Goal: Information Seeking & Learning: Learn about a topic

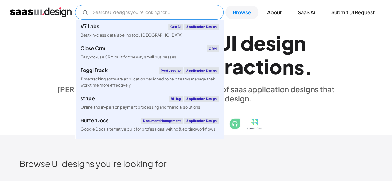
click at [125, 7] on input "Email Form" at bounding box center [149, 12] width 149 height 15
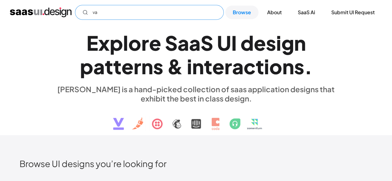
type input "v"
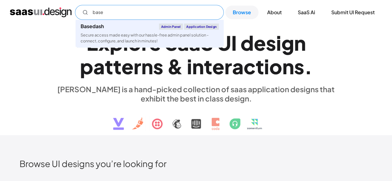
click at [116, 25] on div "Basedash Admin Panel Application Design" at bounding box center [150, 27] width 138 height 6
type input "base"
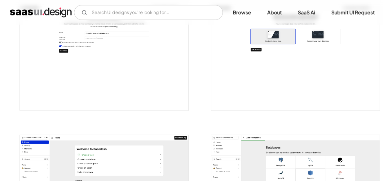
scroll to position [431, 0]
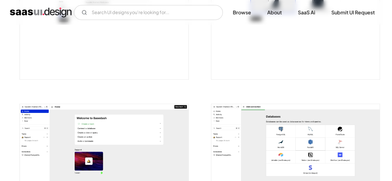
click at [24, 131] on img "open lightbox" at bounding box center [104, 156] width 168 height 105
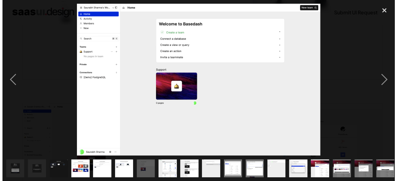
scroll to position [434, 0]
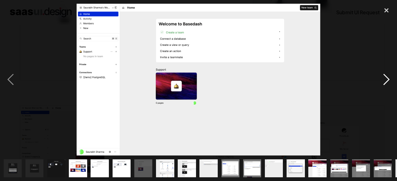
click at [385, 88] on div "next image" at bounding box center [385, 80] width 21 height 152
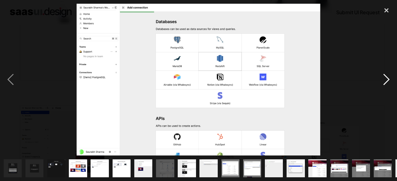
click at [385, 88] on div "next image" at bounding box center [385, 80] width 21 height 152
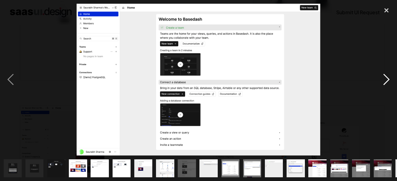
click at [385, 88] on div "next image" at bounding box center [385, 80] width 21 height 152
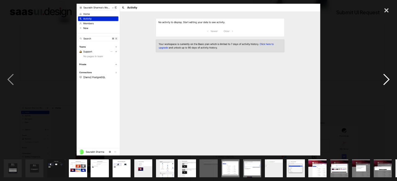
click at [385, 88] on div "next image" at bounding box center [385, 80] width 21 height 152
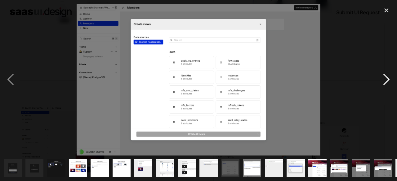
click at [385, 88] on div "next image" at bounding box center [385, 80] width 21 height 152
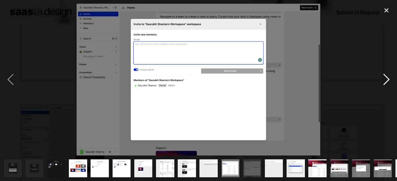
click at [385, 88] on div "next image" at bounding box center [385, 80] width 21 height 152
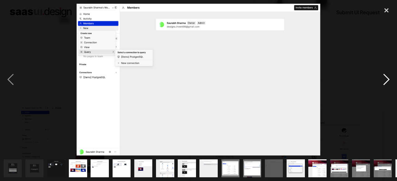
click at [385, 88] on div "next image" at bounding box center [385, 80] width 21 height 152
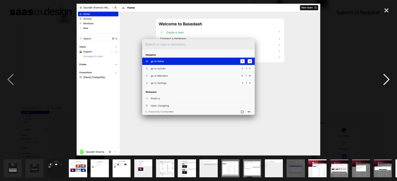
click at [385, 88] on div "next image" at bounding box center [385, 80] width 21 height 152
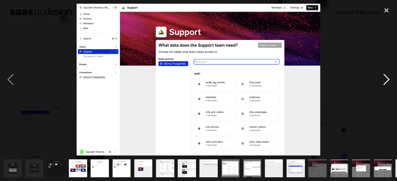
click at [385, 88] on div "next image" at bounding box center [385, 80] width 21 height 152
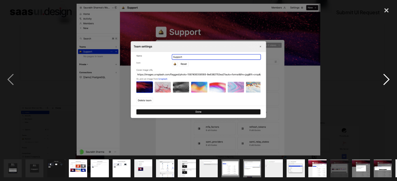
click at [385, 88] on div "next image" at bounding box center [385, 80] width 21 height 152
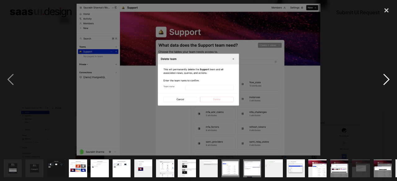
click at [385, 88] on div "next image" at bounding box center [385, 80] width 21 height 152
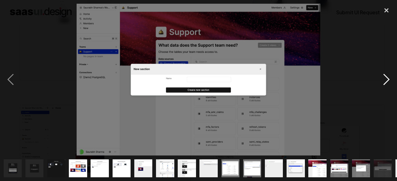
click at [385, 88] on div "next image" at bounding box center [385, 80] width 21 height 152
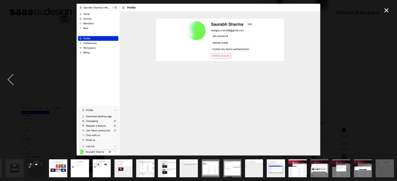
scroll to position [0, 20]
click at [385, 88] on div "next image" at bounding box center [385, 80] width 21 height 152
click at [13, 77] on div "previous image" at bounding box center [10, 80] width 21 height 152
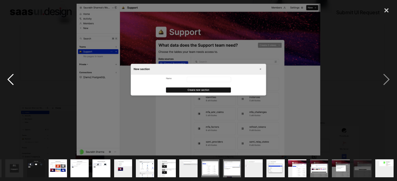
click at [13, 77] on div "previous image" at bounding box center [10, 80] width 21 height 152
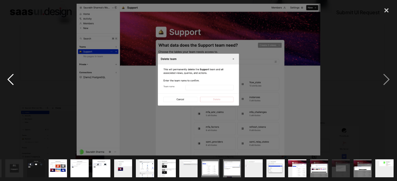
click at [13, 77] on div "previous image" at bounding box center [10, 80] width 21 height 152
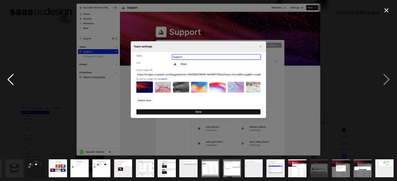
click at [13, 77] on div "previous image" at bounding box center [10, 80] width 21 height 152
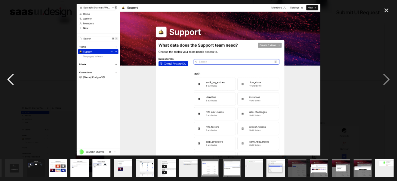
click at [13, 77] on div "previous image" at bounding box center [10, 80] width 21 height 152
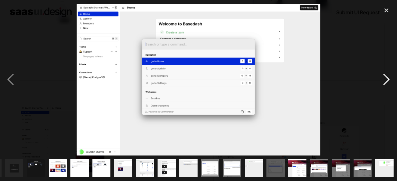
click at [380, 76] on div "next image" at bounding box center [385, 80] width 21 height 152
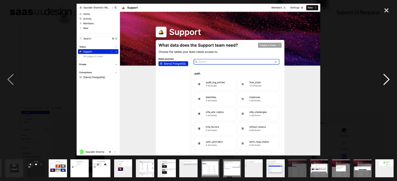
click at [380, 76] on div "next image" at bounding box center [385, 80] width 21 height 152
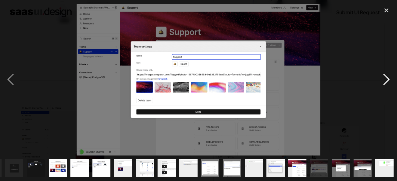
click at [380, 81] on div "next image" at bounding box center [385, 80] width 21 height 152
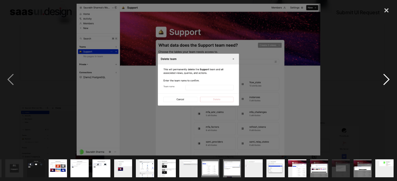
click at [380, 81] on div "next image" at bounding box center [385, 80] width 21 height 152
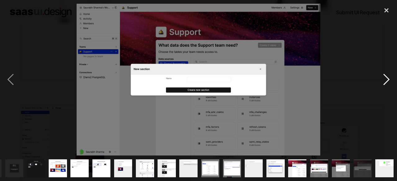
click at [380, 81] on div "next image" at bounding box center [385, 80] width 21 height 152
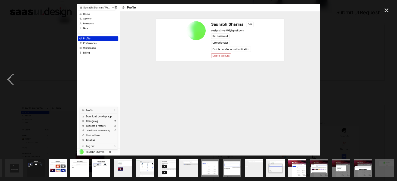
click at [380, 81] on div "next image" at bounding box center [385, 80] width 21 height 152
click at [387, 11] on div "close lightbox" at bounding box center [385, 11] width 21 height 14
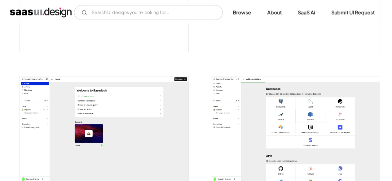
scroll to position [0, 0]
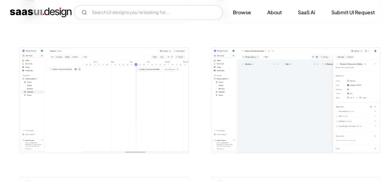
scroll to position [1236, 0]
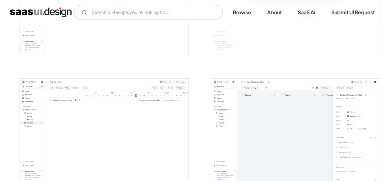
click at [233, 117] on img "open lightbox" at bounding box center [295, 131] width 168 height 105
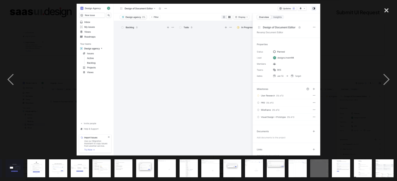
scroll to position [0, 107]
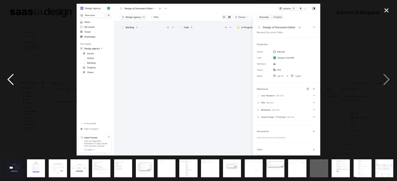
click at [10, 70] on div "previous image" at bounding box center [10, 80] width 21 height 152
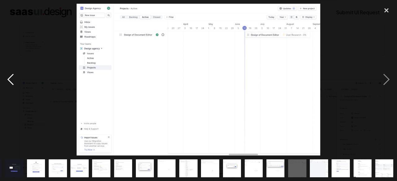
click at [14, 83] on div "previous image" at bounding box center [10, 80] width 21 height 152
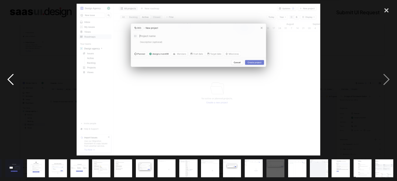
click at [14, 83] on div "previous image" at bounding box center [10, 80] width 21 height 152
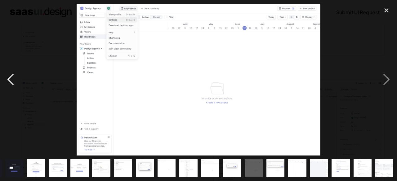
click at [14, 83] on div "previous image" at bounding box center [10, 80] width 21 height 152
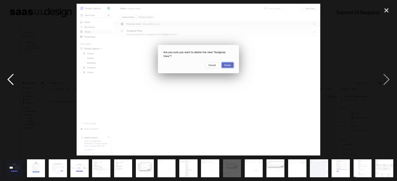
click at [14, 83] on div "previous image" at bounding box center [10, 80] width 21 height 152
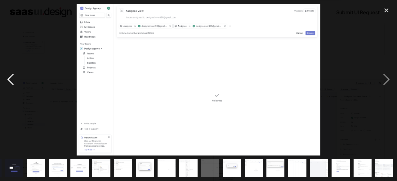
click at [14, 83] on div "previous image" at bounding box center [10, 80] width 21 height 152
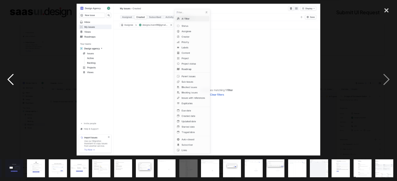
click at [14, 83] on div "previous image" at bounding box center [10, 80] width 21 height 152
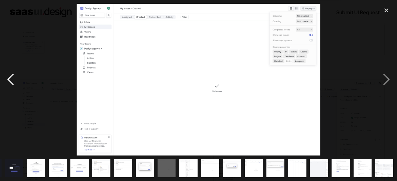
click at [14, 83] on div "previous image" at bounding box center [10, 80] width 21 height 152
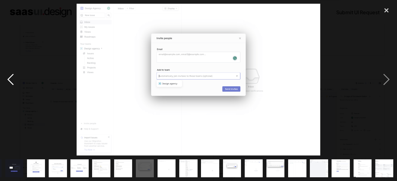
click at [14, 83] on div "previous image" at bounding box center [10, 80] width 21 height 152
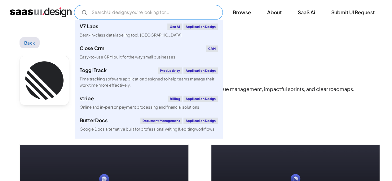
click at [105, 11] on input "Email Form" at bounding box center [148, 12] width 149 height 15
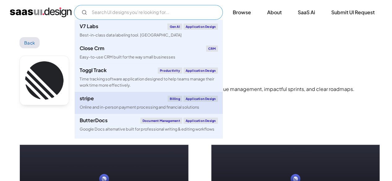
click at [128, 106] on div "Online and in-person payment processing and financial solutions" at bounding box center [140, 107] width 120 height 6
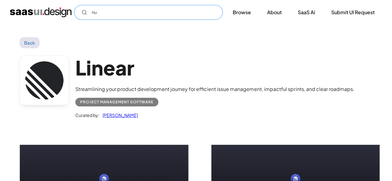
type input "n"
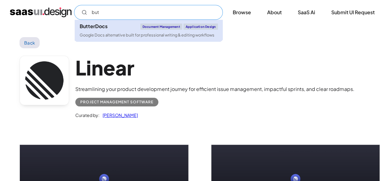
click at [99, 24] on div "ButterDocs" at bounding box center [94, 26] width 28 height 5
type input "but"
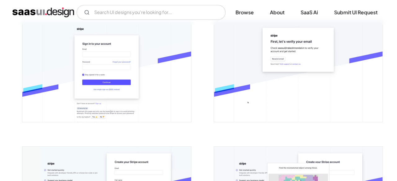
scroll to position [124, 0]
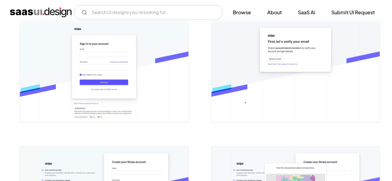
click at [108, 90] on img "open lightbox" at bounding box center [104, 71] width 168 height 101
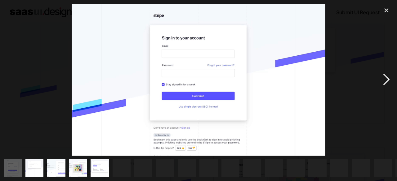
click at [388, 89] on div "next image" at bounding box center [385, 80] width 21 height 152
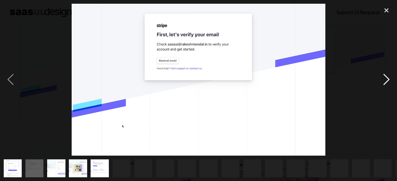
click at [387, 86] on div "next image" at bounding box center [385, 80] width 21 height 152
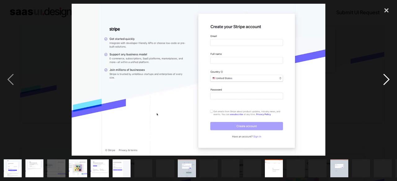
click at [387, 86] on div "next image" at bounding box center [385, 80] width 21 height 152
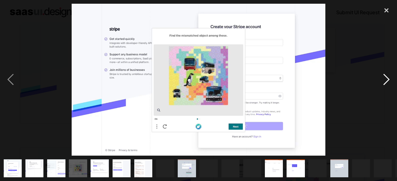
click at [387, 86] on div "next image" at bounding box center [385, 80] width 21 height 152
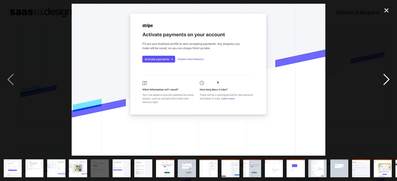
click at [387, 86] on div "next image" at bounding box center [385, 80] width 21 height 152
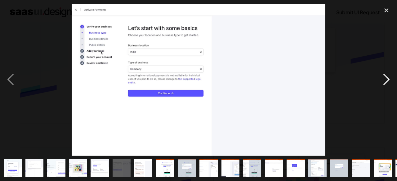
click at [387, 86] on div "next image" at bounding box center [385, 80] width 21 height 152
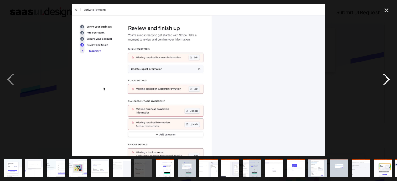
click at [387, 86] on div "next image" at bounding box center [385, 80] width 21 height 152
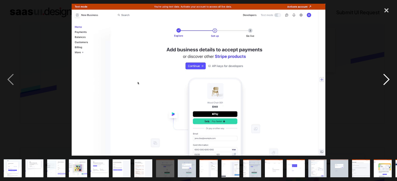
click at [387, 86] on div "next image" at bounding box center [385, 80] width 21 height 152
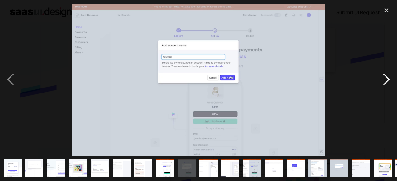
click at [387, 86] on div "next image" at bounding box center [385, 80] width 21 height 152
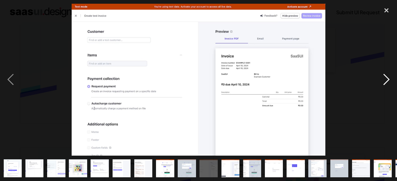
click at [385, 71] on div "next image" at bounding box center [385, 80] width 21 height 152
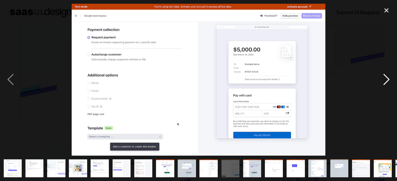
click at [385, 71] on div "next image" at bounding box center [385, 80] width 21 height 152
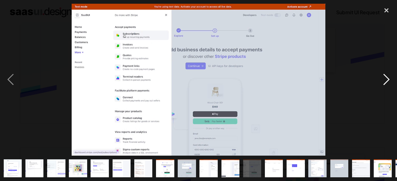
click at [385, 71] on div "next image" at bounding box center [385, 80] width 21 height 152
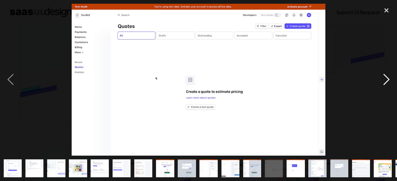
click at [385, 71] on div "next image" at bounding box center [385, 80] width 21 height 152
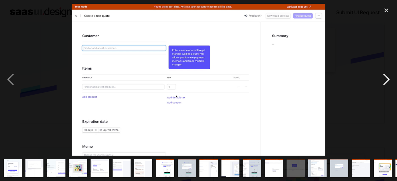
click at [385, 71] on div "next image" at bounding box center [385, 80] width 21 height 152
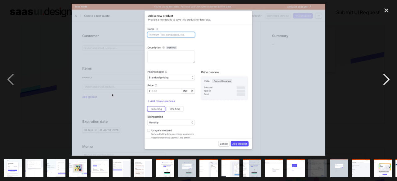
click at [385, 71] on div "next image" at bounding box center [385, 80] width 21 height 152
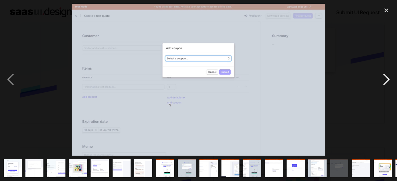
click at [385, 71] on div "next image" at bounding box center [385, 80] width 21 height 152
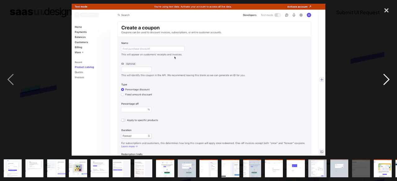
click at [385, 71] on div "next image" at bounding box center [385, 80] width 21 height 152
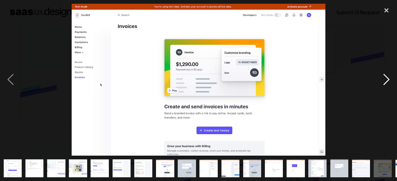
click at [384, 80] on div "next image" at bounding box center [385, 80] width 21 height 152
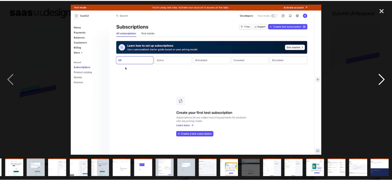
scroll to position [0, 151]
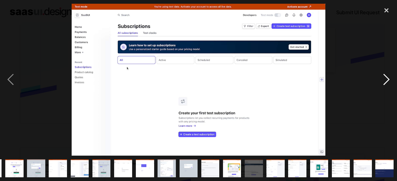
click at [384, 80] on div "next image" at bounding box center [385, 80] width 21 height 152
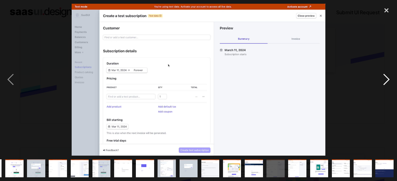
click at [384, 80] on div "next image" at bounding box center [385, 80] width 21 height 152
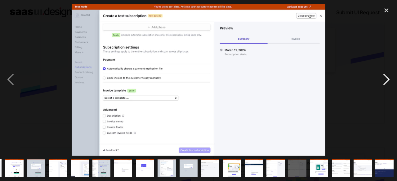
click at [384, 80] on div "next image" at bounding box center [385, 80] width 21 height 152
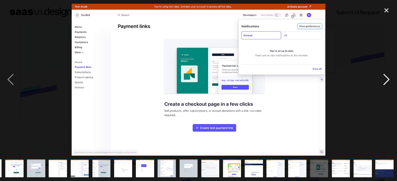
click at [384, 80] on div "next image" at bounding box center [385, 80] width 21 height 152
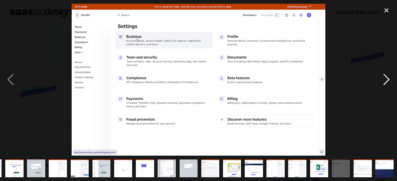
click at [384, 80] on div "next image" at bounding box center [385, 80] width 21 height 152
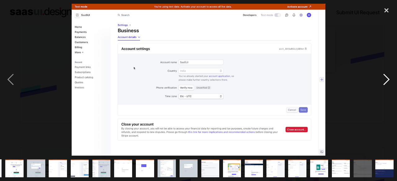
click at [384, 80] on div "next image" at bounding box center [385, 80] width 21 height 152
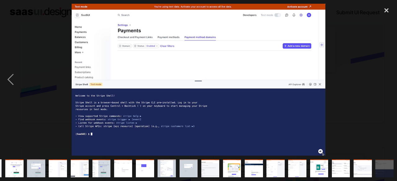
click at [384, 80] on div "next image" at bounding box center [385, 80] width 21 height 152
click at [391, 11] on div "close lightbox" at bounding box center [385, 11] width 21 height 14
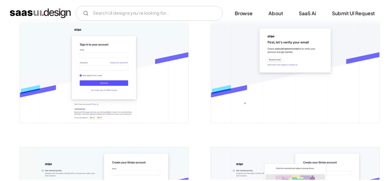
scroll to position [0, 0]
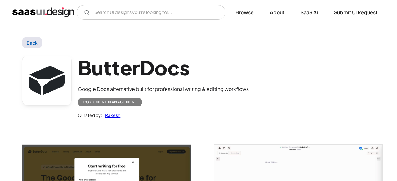
scroll to position [124, 0]
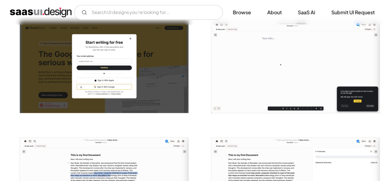
click at [108, 68] on img "open lightbox" at bounding box center [104, 67] width 168 height 92
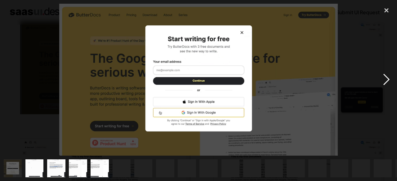
click at [388, 82] on div "next image" at bounding box center [385, 80] width 21 height 152
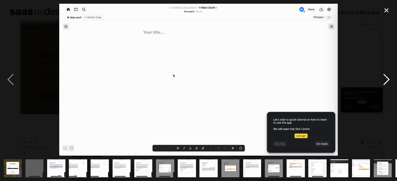
click at [383, 88] on div "next image" at bounding box center [385, 80] width 21 height 152
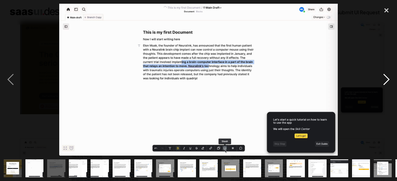
click at [392, 75] on div "next image" at bounding box center [385, 80] width 21 height 152
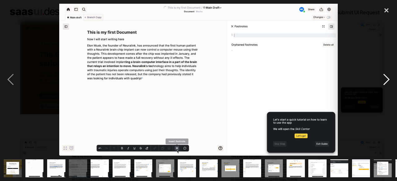
click at [392, 75] on div "next image" at bounding box center [385, 80] width 21 height 152
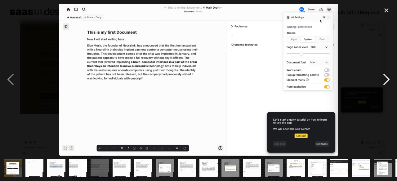
click at [392, 76] on div "next image" at bounding box center [385, 80] width 21 height 152
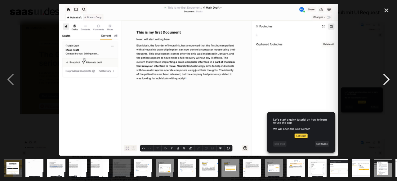
click at [391, 77] on div "next image" at bounding box center [385, 80] width 21 height 152
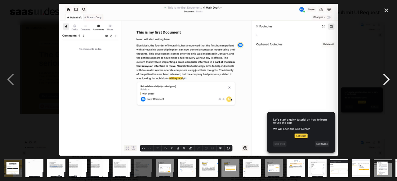
click at [391, 77] on div "next image" at bounding box center [385, 80] width 21 height 152
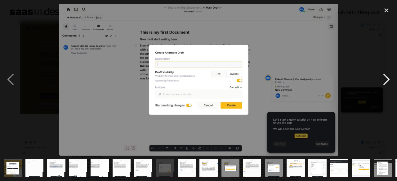
click at [382, 85] on div "next image" at bounding box center [385, 80] width 21 height 152
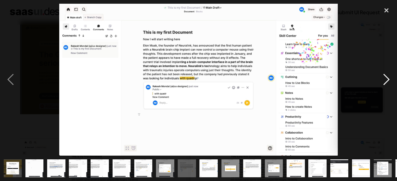
click at [382, 85] on div "next image" at bounding box center [385, 80] width 21 height 152
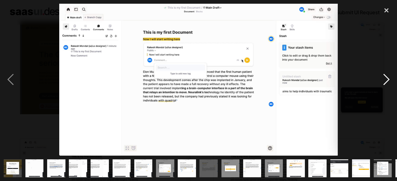
click at [382, 85] on div "next image" at bounding box center [385, 80] width 21 height 152
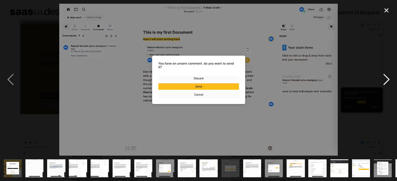
click at [382, 85] on div "next image" at bounding box center [385, 80] width 21 height 152
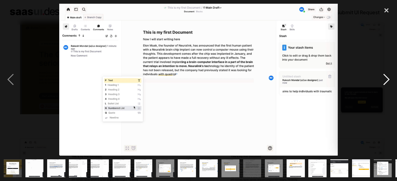
click at [382, 85] on div "next image" at bounding box center [385, 80] width 21 height 152
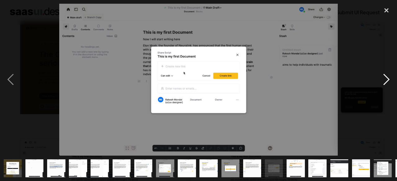
click at [382, 85] on div "next image" at bounding box center [385, 80] width 21 height 152
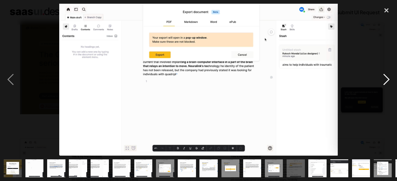
click at [382, 85] on div "next image" at bounding box center [385, 80] width 21 height 152
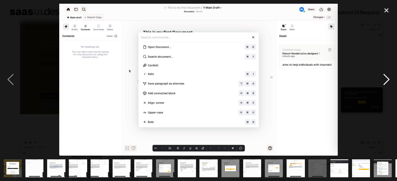
click at [382, 85] on div "next image" at bounding box center [385, 80] width 21 height 152
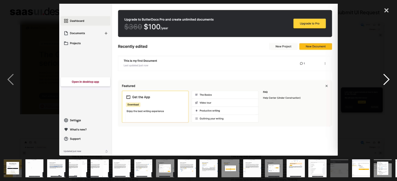
click at [382, 85] on div "next image" at bounding box center [385, 80] width 21 height 152
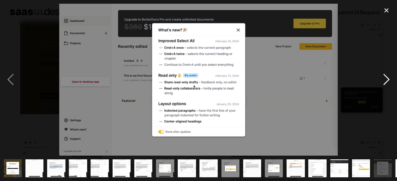
click at [382, 85] on div "next image" at bounding box center [385, 80] width 21 height 152
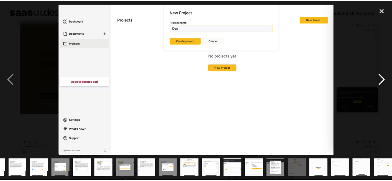
scroll to position [0, 107]
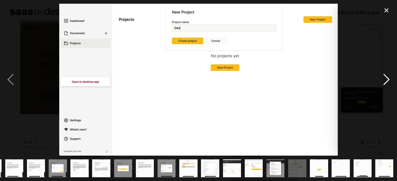
click at [377, 81] on div "next image" at bounding box center [385, 80] width 21 height 152
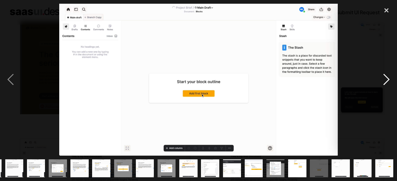
click at [389, 81] on div "next image" at bounding box center [385, 80] width 21 height 152
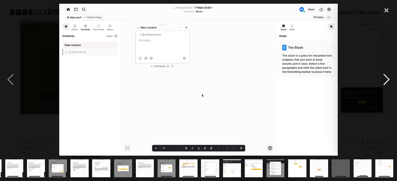
click at [389, 81] on div "next image" at bounding box center [385, 80] width 21 height 152
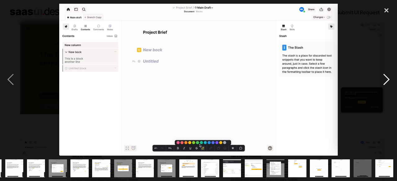
click at [389, 81] on div "next image" at bounding box center [385, 80] width 21 height 152
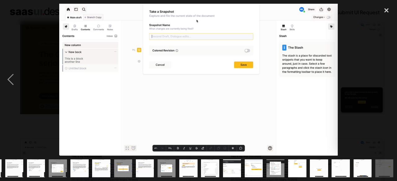
click at [389, 81] on div "next image" at bounding box center [385, 80] width 21 height 152
click at [387, 12] on div "close lightbox" at bounding box center [385, 11] width 21 height 14
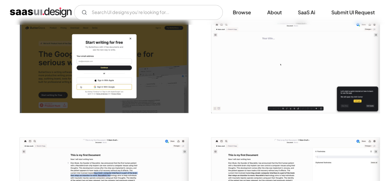
scroll to position [0, 0]
